Goal: Information Seeking & Learning: Find specific fact

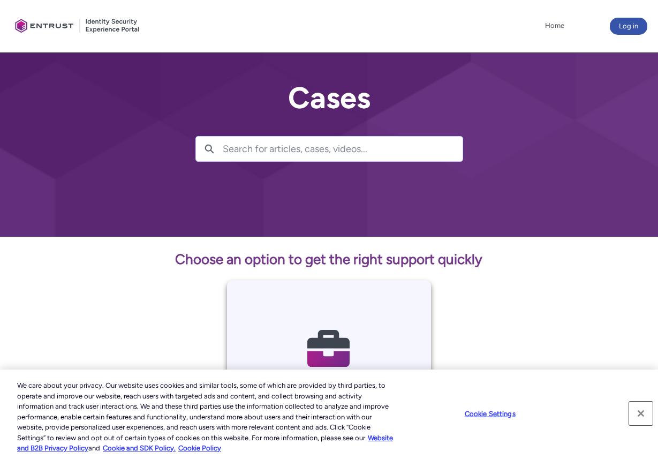
click at [643, 419] on button "Close" at bounding box center [641, 414] width 24 height 24
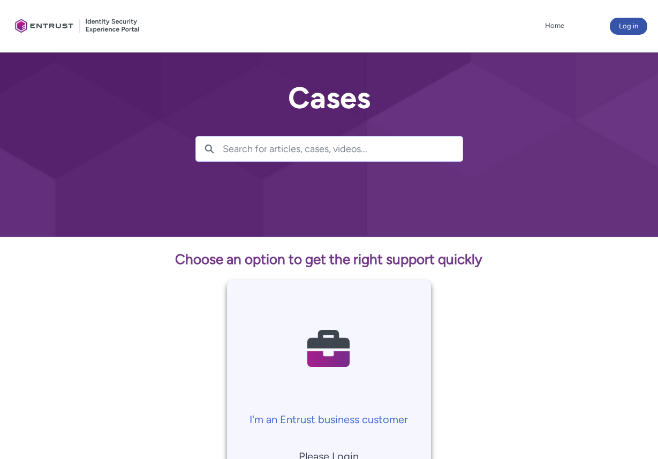
click at [66, 25] on div at bounding box center [78, 26] width 134 height 42
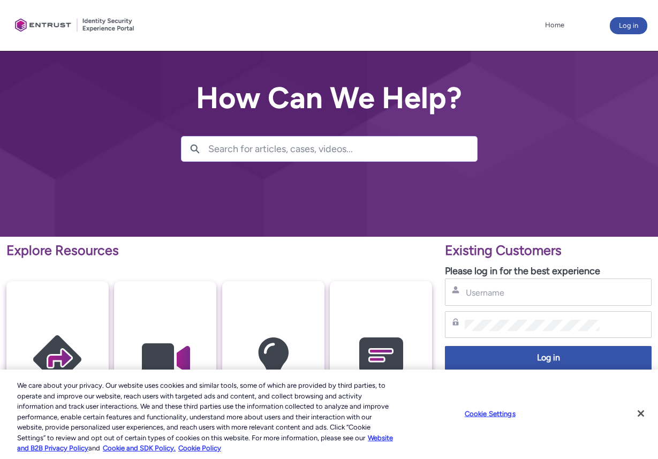
click at [301, 156] on input "Search for articles, cases, videos..." at bounding box center [342, 149] width 269 height 25
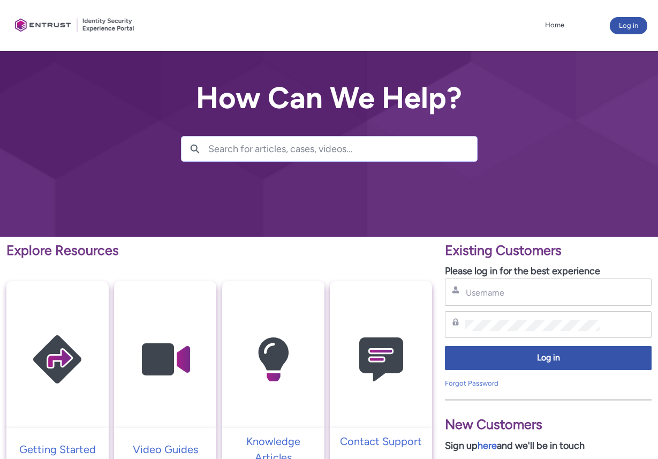
click at [299, 155] on input "Search for articles, cases, videos..." at bounding box center [342, 149] width 269 height 25
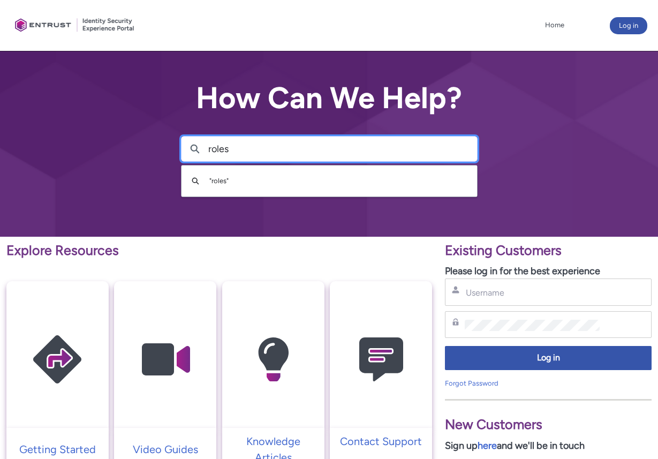
type input "roles"
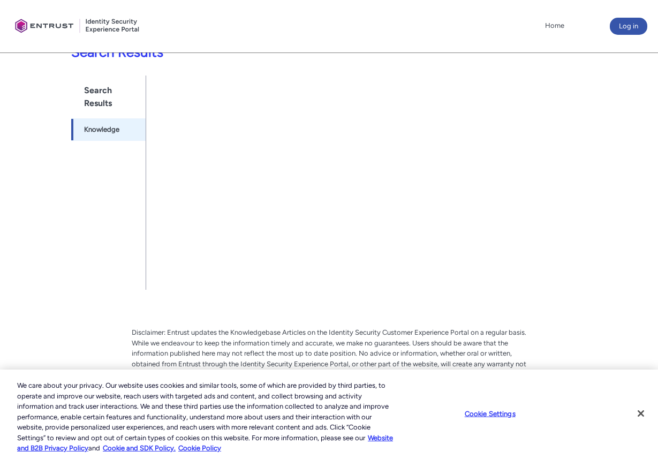
scroll to position [211, 0]
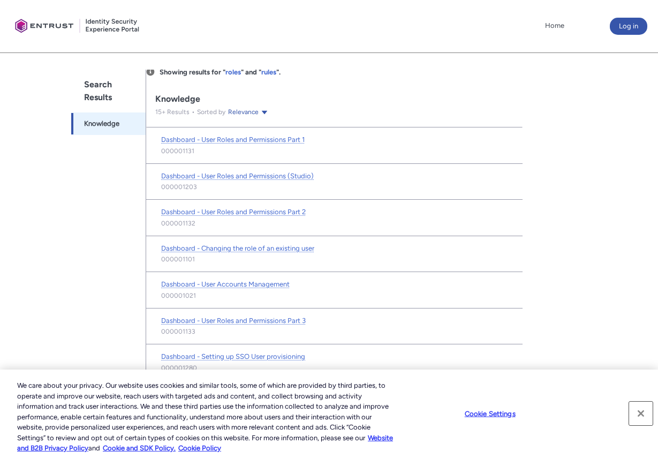
click at [646, 414] on button "Close" at bounding box center [641, 414] width 24 height 24
